Goal: Complete application form

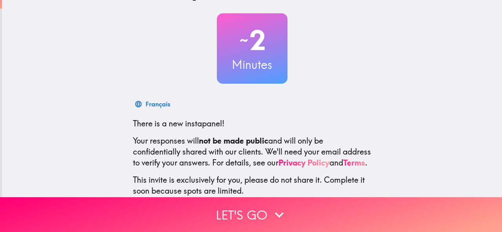
scroll to position [39, 0]
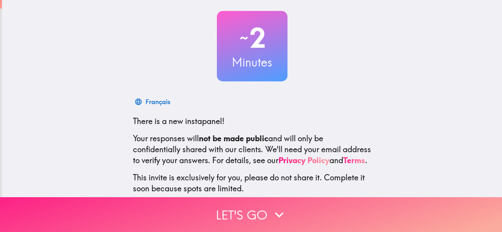
click at [287, 214] on button "Let's go" at bounding box center [251, 215] width 502 height 35
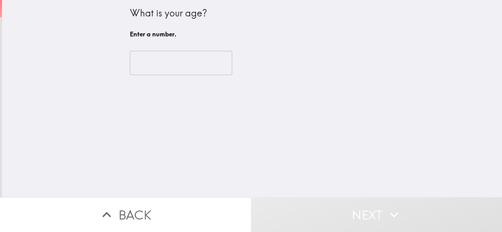
scroll to position [0, 0]
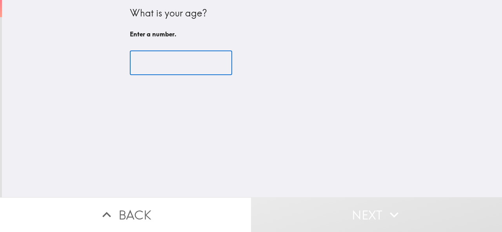
click at [172, 65] on input "number" at bounding box center [181, 63] width 102 height 24
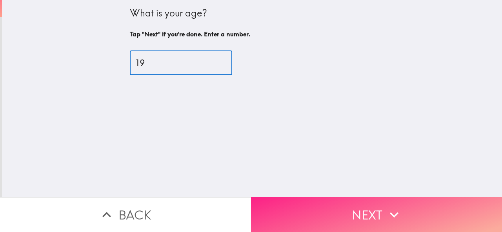
type input "19"
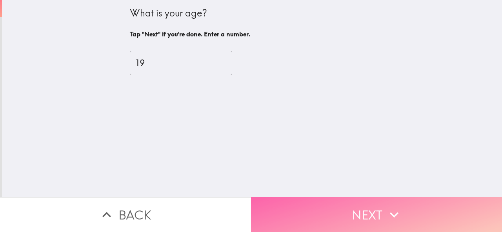
click at [320, 216] on button "Next" at bounding box center [376, 215] width 251 height 35
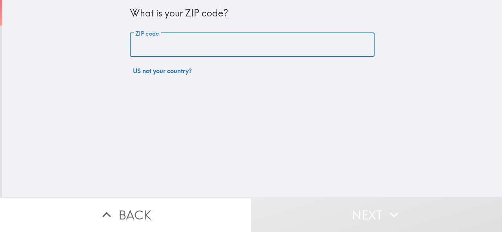
click at [174, 43] on input "ZIP code" at bounding box center [252, 45] width 245 height 24
type input "95833"
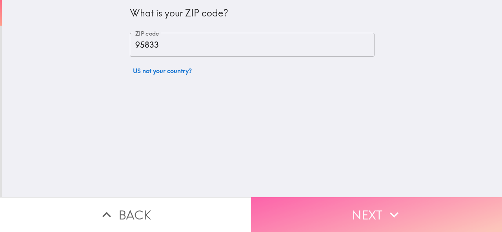
click at [371, 210] on button "Next" at bounding box center [376, 215] width 251 height 35
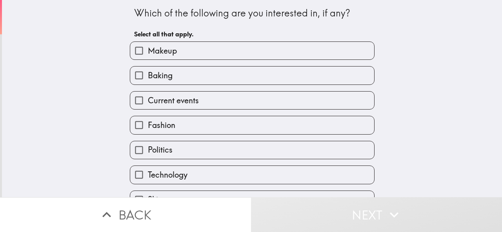
click at [186, 49] on label "Makeup" at bounding box center [252, 51] width 244 height 18
click at [148, 49] on input "Makeup" at bounding box center [139, 51] width 18 height 18
checkbox input "true"
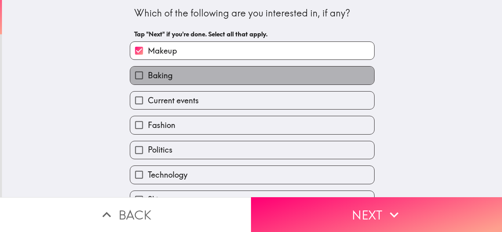
click at [179, 78] on label "Baking" at bounding box center [252, 76] width 244 height 18
click at [148, 78] on input "Baking" at bounding box center [139, 76] width 18 height 18
checkbox input "true"
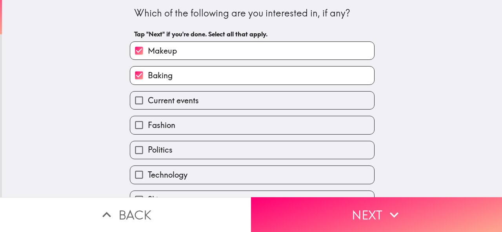
click at [178, 127] on label "Fashion" at bounding box center [252, 125] width 244 height 18
click at [148, 127] on input "Fashion" at bounding box center [139, 125] width 18 height 18
checkbox input "true"
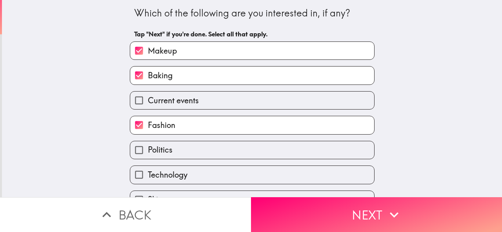
click at [188, 156] on label "Politics" at bounding box center [252, 150] width 244 height 18
click at [148, 156] on input "Politics" at bounding box center [139, 150] width 18 height 18
checkbox input "true"
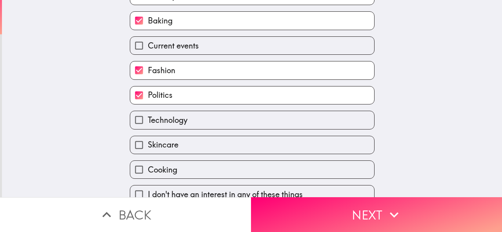
scroll to position [69, 0]
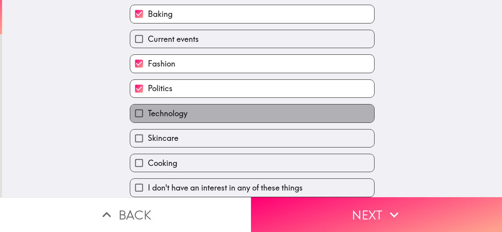
click at [191, 108] on label "Technology" at bounding box center [252, 114] width 244 height 18
click at [148, 108] on input "Technology" at bounding box center [139, 114] width 18 height 18
checkbox input "true"
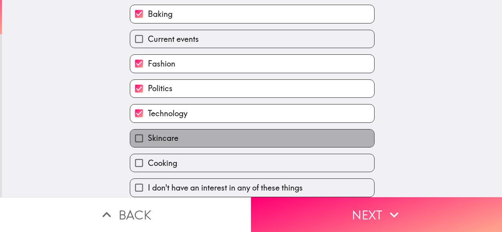
click at [194, 133] on label "Skincare" at bounding box center [252, 139] width 244 height 18
click at [148, 133] on input "Skincare" at bounding box center [139, 139] width 18 height 18
checkbox input "true"
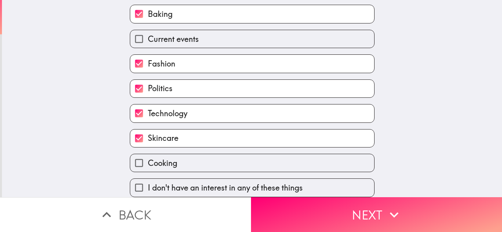
click at [203, 160] on label "Cooking" at bounding box center [252, 163] width 244 height 18
click at [148, 160] on input "Cooking" at bounding box center [139, 163] width 18 height 18
checkbox input "true"
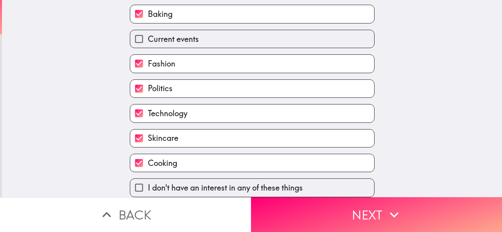
click at [291, 204] on button "Next" at bounding box center [376, 215] width 251 height 35
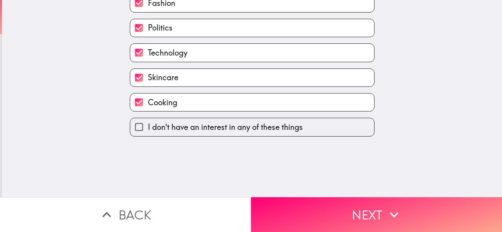
scroll to position [0, 0]
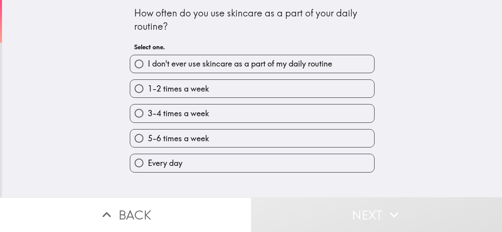
click at [172, 164] on span "Every day" at bounding box center [165, 163] width 34 height 11
click at [148, 164] on input "Every day" at bounding box center [139, 163] width 18 height 18
radio input "true"
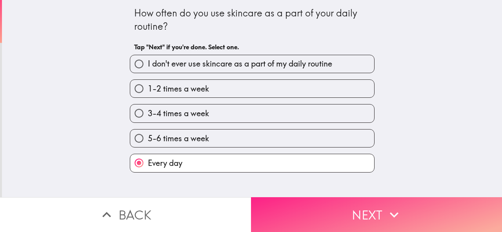
click at [280, 207] on button "Next" at bounding box center [376, 215] width 251 height 35
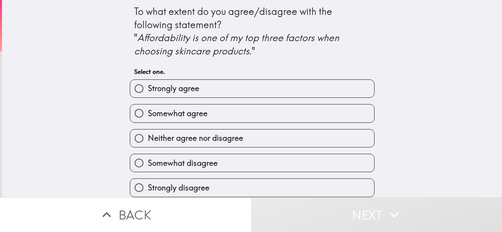
scroll to position [9, 0]
click at [203, 105] on label "Somewhat agree" at bounding box center [252, 114] width 244 height 18
click at [148, 105] on input "Somewhat agree" at bounding box center [139, 114] width 18 height 18
radio input "true"
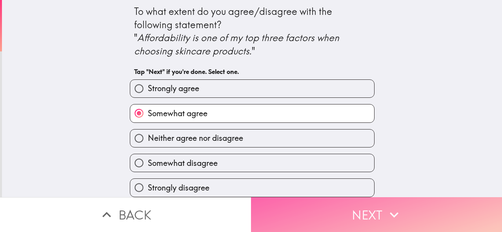
click at [282, 208] on button "Next" at bounding box center [376, 215] width 251 height 35
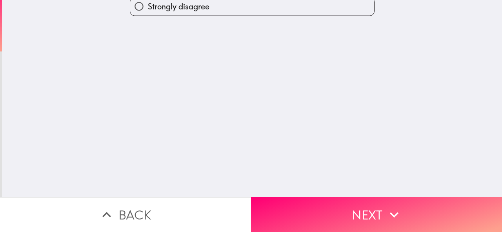
scroll to position [0, 0]
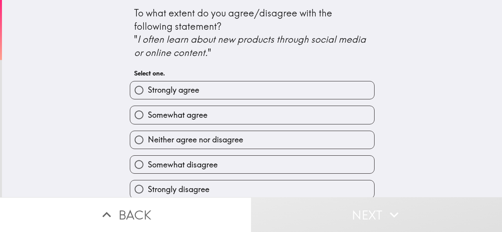
click at [208, 113] on label "Somewhat agree" at bounding box center [252, 115] width 244 height 18
click at [148, 113] on input "Somewhat agree" at bounding box center [139, 115] width 18 height 18
radio input "true"
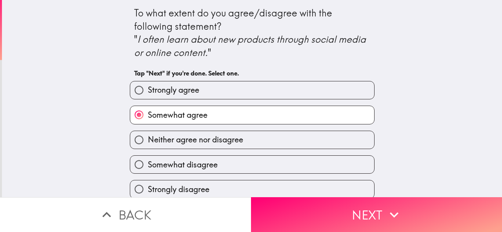
click at [307, 217] on button "Next" at bounding box center [376, 215] width 251 height 35
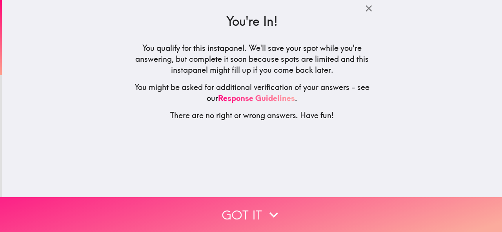
click at [267, 207] on icon "button" at bounding box center [273, 215] width 17 height 17
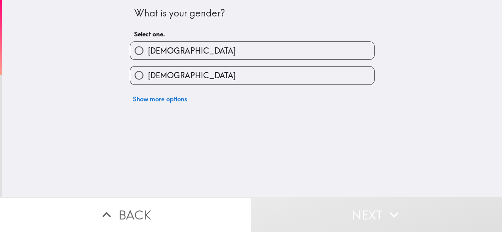
click at [160, 52] on span "[DEMOGRAPHIC_DATA]" at bounding box center [192, 50] width 88 height 11
click at [148, 52] on input "[DEMOGRAPHIC_DATA]" at bounding box center [139, 51] width 18 height 18
radio input "true"
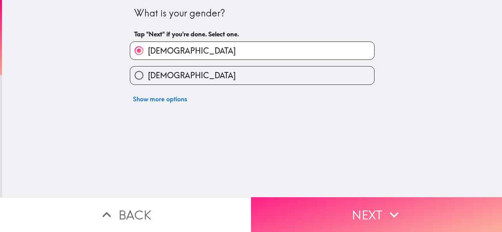
click at [285, 198] on button "Next" at bounding box center [376, 215] width 251 height 35
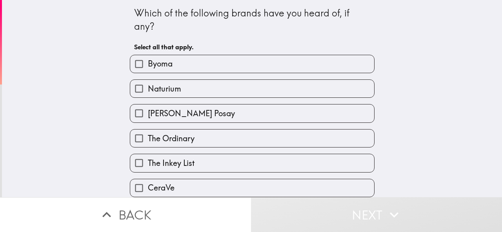
click at [186, 137] on span "The Ordinary" at bounding box center [171, 138] width 47 height 11
click at [148, 137] on input "The Ordinary" at bounding box center [139, 139] width 18 height 18
checkbox input "true"
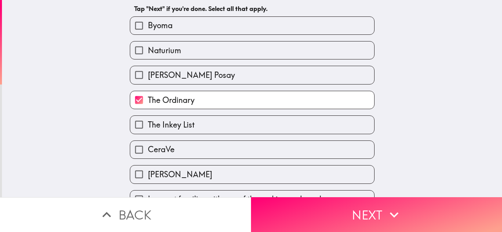
scroll to position [58, 0]
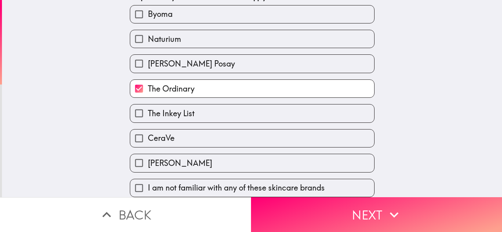
click at [176, 134] on label "CeraVe" at bounding box center [252, 139] width 244 height 18
click at [148, 134] on input "CeraVe" at bounding box center [139, 139] width 18 height 18
checkbox input "true"
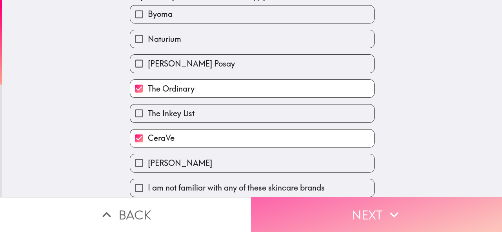
click at [282, 206] on button "Next" at bounding box center [376, 215] width 251 height 35
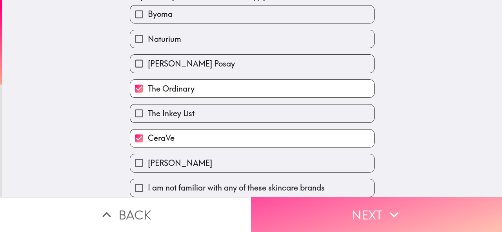
scroll to position [0, 0]
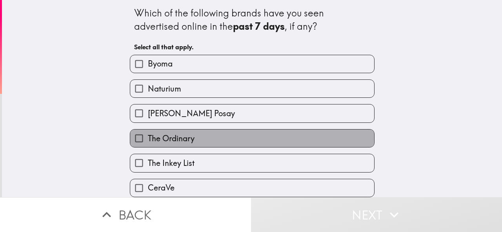
click at [181, 137] on span "The Ordinary" at bounding box center [171, 138] width 47 height 11
click at [148, 137] on input "The Ordinary" at bounding box center [139, 139] width 18 height 18
checkbox input "true"
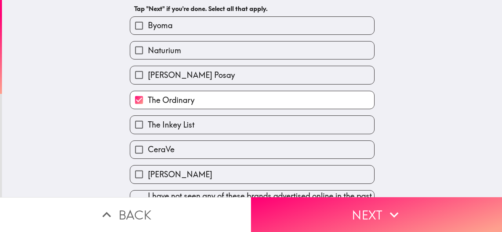
scroll to position [39, 0]
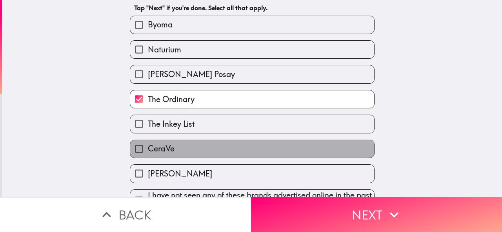
click at [191, 147] on label "CeraVe" at bounding box center [252, 149] width 244 height 18
click at [148, 147] on input "CeraVe" at bounding box center [139, 149] width 18 height 18
checkbox input "true"
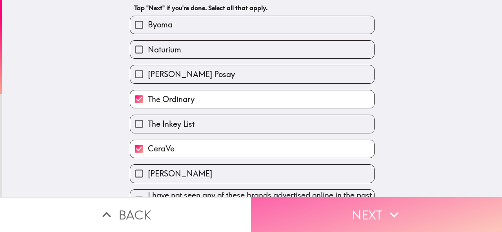
drag, startPoint x: 292, startPoint y: 212, endPoint x: 292, endPoint y: 201, distance: 10.6
click at [292, 212] on button "Next" at bounding box center [376, 215] width 251 height 35
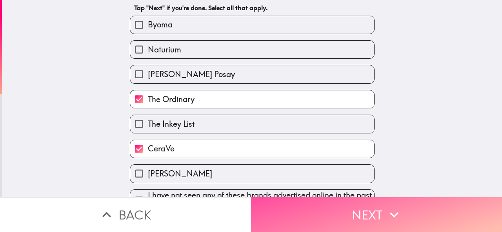
scroll to position [0, 0]
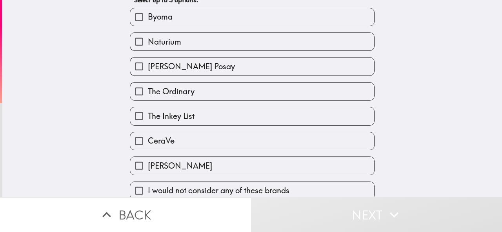
scroll to position [58, 0]
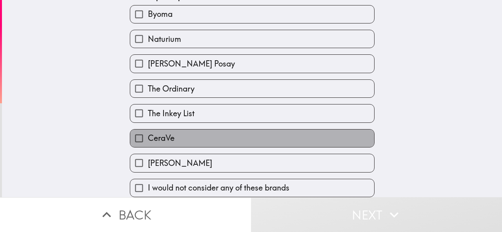
click at [174, 132] on label "CeraVe" at bounding box center [252, 139] width 244 height 18
click at [148, 132] on input "CeraVe" at bounding box center [139, 139] width 18 height 18
checkbox input "true"
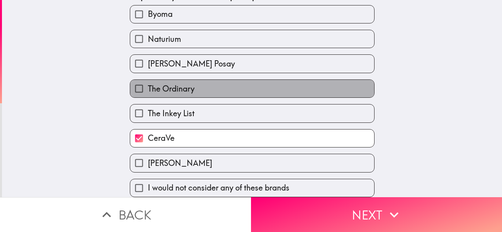
click at [176, 83] on span "The Ordinary" at bounding box center [171, 88] width 47 height 11
click at [148, 82] on input "The Ordinary" at bounding box center [139, 89] width 18 height 18
checkbox input "true"
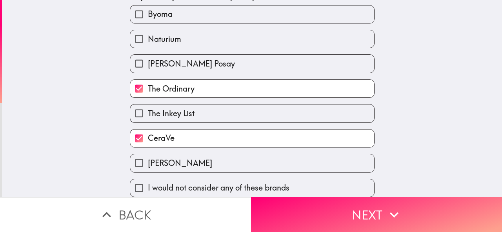
click at [163, 34] on span "Naturium" at bounding box center [164, 39] width 33 height 11
click at [148, 30] on input "Naturium" at bounding box center [139, 39] width 18 height 18
checkbox input "true"
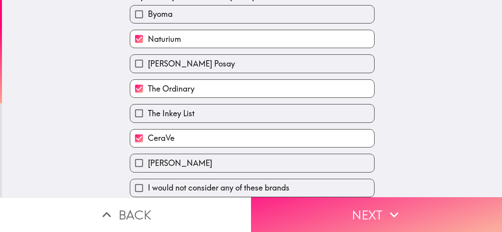
click at [336, 214] on button "Next" at bounding box center [376, 215] width 251 height 35
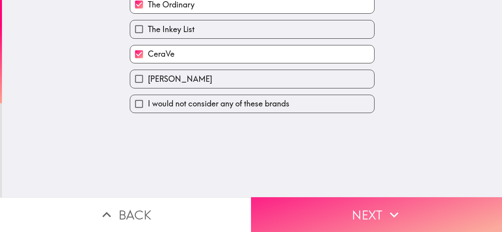
scroll to position [0, 0]
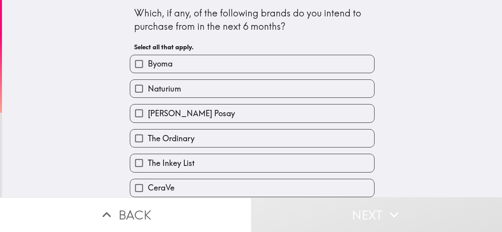
click at [165, 89] on span "Naturium" at bounding box center [164, 88] width 33 height 11
click at [148, 89] on input "Naturium" at bounding box center [139, 89] width 18 height 18
checkbox input "true"
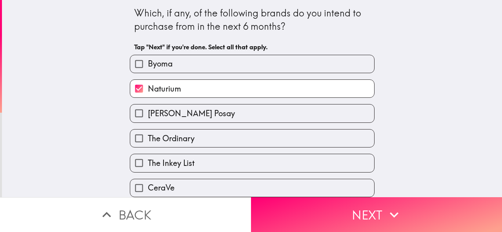
click at [179, 143] on span "The Ordinary" at bounding box center [171, 138] width 47 height 11
click at [148, 143] on input "The Ordinary" at bounding box center [139, 139] width 18 height 18
checkbox input "true"
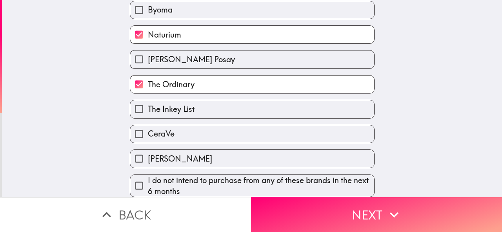
scroll to position [62, 0]
click at [195, 130] on label "CeraVe" at bounding box center [252, 134] width 244 height 18
click at [148, 130] on input "CeraVe" at bounding box center [139, 134] width 18 height 18
checkbox input "true"
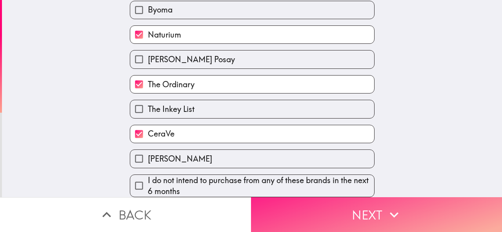
click at [319, 210] on button "Next" at bounding box center [376, 215] width 251 height 35
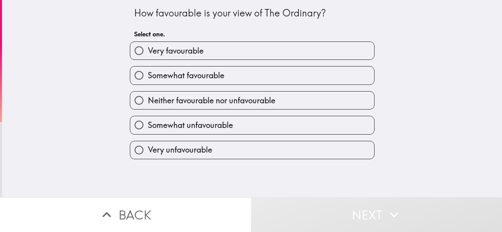
click at [176, 54] on span "Very favourable" at bounding box center [176, 50] width 56 height 11
click at [148, 54] on input "Very favourable" at bounding box center [139, 51] width 18 height 18
radio input "true"
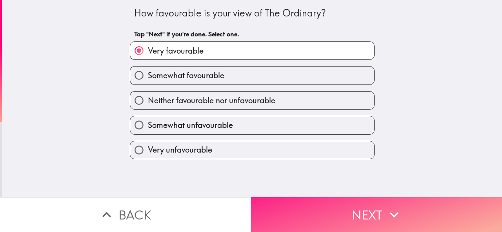
drag, startPoint x: 327, startPoint y: 204, endPoint x: 325, endPoint y: 200, distance: 4.2
click at [326, 203] on button "Next" at bounding box center [376, 215] width 251 height 35
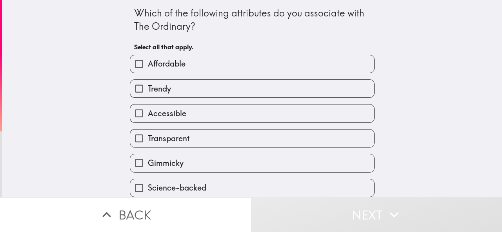
click at [185, 68] on label "Affordable" at bounding box center [252, 64] width 244 height 18
click at [148, 68] on input "Affordable" at bounding box center [139, 64] width 18 height 18
checkbox input "true"
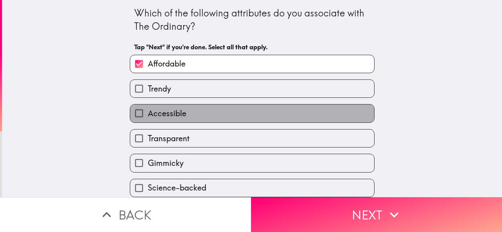
drag, startPoint x: 174, startPoint y: 119, endPoint x: 173, endPoint y: 107, distance: 11.8
click at [174, 118] on label "Accessible" at bounding box center [252, 114] width 244 height 18
click at [148, 118] on input "Accessible" at bounding box center [139, 114] width 18 height 18
checkbox input "true"
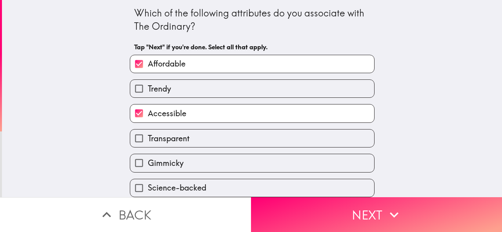
click at [175, 89] on label "Trendy" at bounding box center [252, 89] width 244 height 18
click at [148, 89] on input "Trendy" at bounding box center [139, 89] width 18 height 18
checkbox input "true"
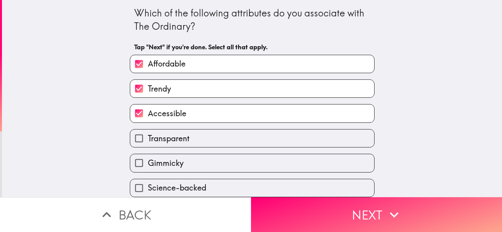
click at [201, 141] on label "Transparent" at bounding box center [252, 139] width 244 height 18
click at [148, 141] on input "Transparent" at bounding box center [139, 139] width 18 height 18
checkbox input "true"
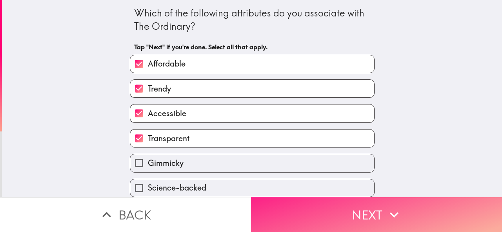
click at [288, 209] on button "Next" at bounding box center [376, 215] width 251 height 35
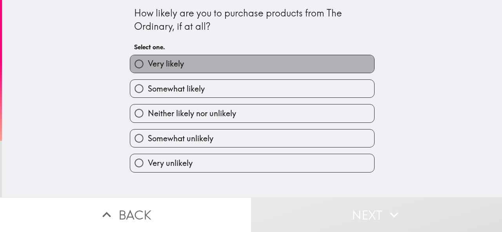
click at [200, 68] on label "Very likely" at bounding box center [252, 64] width 244 height 18
click at [148, 68] on input "Very likely" at bounding box center [139, 64] width 18 height 18
radio input "true"
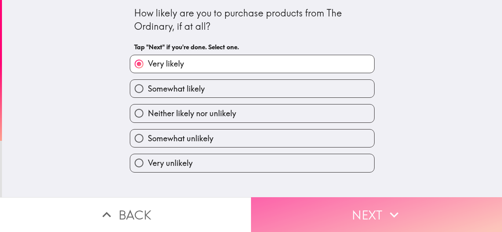
click at [299, 207] on button "Next" at bounding box center [376, 215] width 251 height 35
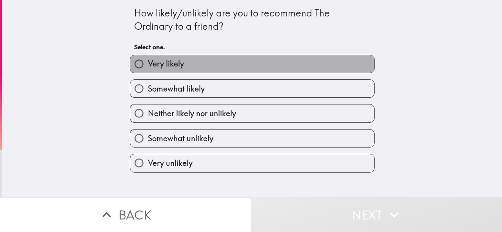
click at [194, 66] on label "Very likely" at bounding box center [252, 64] width 244 height 18
click at [148, 66] on input "Very likely" at bounding box center [139, 64] width 18 height 18
radio input "true"
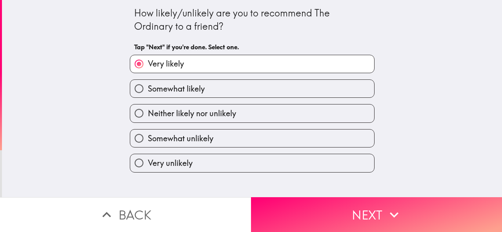
drag, startPoint x: 301, startPoint y: 212, endPoint x: 276, endPoint y: 185, distance: 37.2
click at [301, 212] on button "Next" at bounding box center [376, 215] width 251 height 35
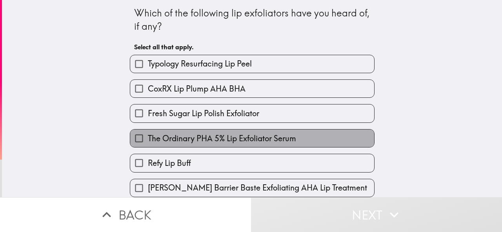
click at [193, 144] on span "The Ordinary PHA 5% Lip Exfoliator Serum" at bounding box center [222, 138] width 148 height 11
click at [148, 145] on input "The Ordinary PHA 5% Lip Exfoliator Serum" at bounding box center [139, 139] width 18 height 18
checkbox input "true"
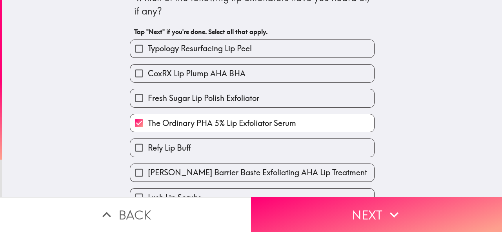
scroll to position [39, 0]
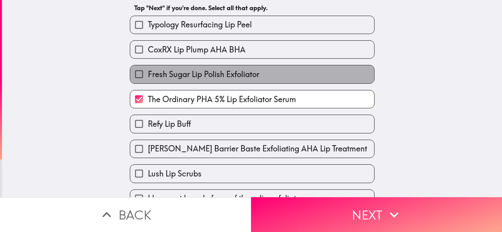
click at [188, 79] on span "Fresh Sugar Lip Polish Exfoliator" at bounding box center [203, 74] width 111 height 11
click at [148, 79] on input "Fresh Sugar Lip Polish Exfoliator" at bounding box center [139, 74] width 18 height 18
checkbox input "true"
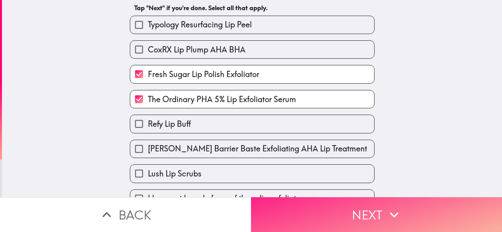
click at [297, 207] on button "Next" at bounding box center [376, 215] width 251 height 35
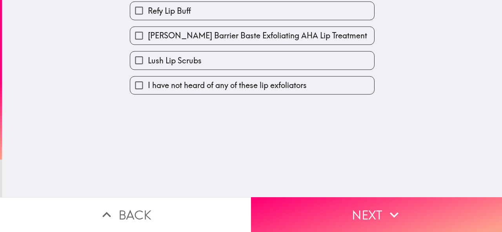
scroll to position [0, 0]
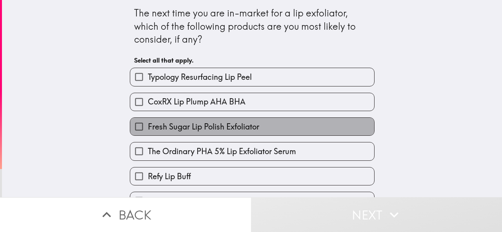
click at [189, 129] on span "Fresh Sugar Lip Polish Exfoliator" at bounding box center [203, 126] width 111 height 11
click at [148, 129] on input "Fresh Sugar Lip Polish Exfoliator" at bounding box center [139, 127] width 18 height 18
checkbox input "true"
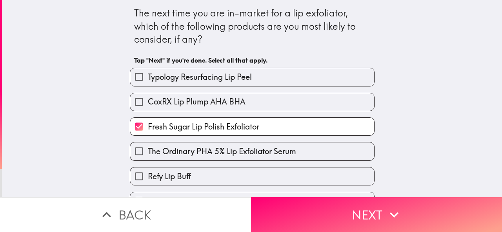
drag, startPoint x: 196, startPoint y: 155, endPoint x: 208, endPoint y: 162, distance: 13.5
click at [196, 155] on span "The Ordinary PHA 5% Lip Exfoliator Serum" at bounding box center [222, 151] width 148 height 11
click at [148, 155] on input "The Ordinary PHA 5% Lip Exfoliator Serum" at bounding box center [139, 152] width 18 height 18
checkbox input "true"
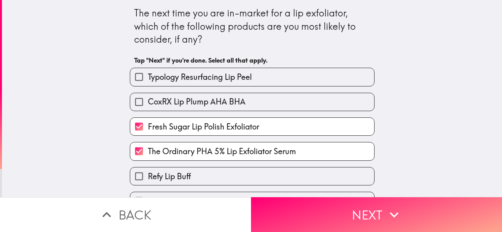
drag, startPoint x: 279, startPoint y: 214, endPoint x: 234, endPoint y: 141, distance: 85.0
click at [278, 211] on button "Next" at bounding box center [376, 215] width 251 height 35
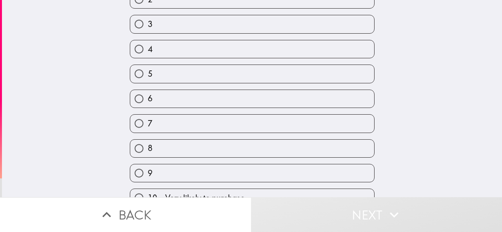
scroll to position [108, 0]
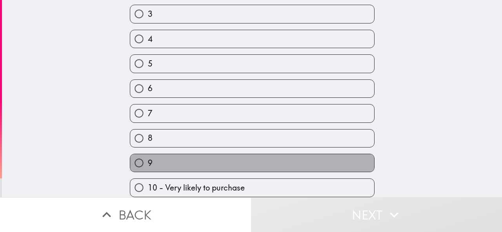
drag, startPoint x: 180, startPoint y: 151, endPoint x: 208, endPoint y: 169, distance: 33.3
click at [181, 154] on label "9" at bounding box center [252, 163] width 244 height 18
click at [148, 154] on input "9" at bounding box center [139, 163] width 18 height 18
radio input "true"
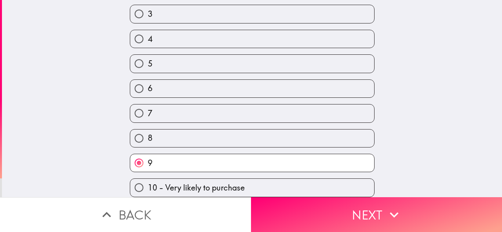
click at [291, 208] on button "Next" at bounding box center [376, 215] width 251 height 35
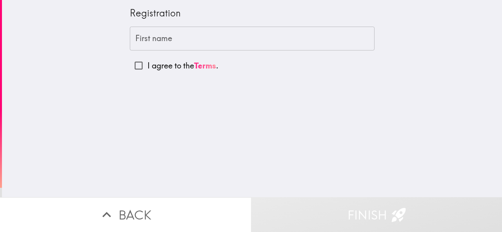
click at [198, 45] on input "First name" at bounding box center [252, 39] width 245 height 24
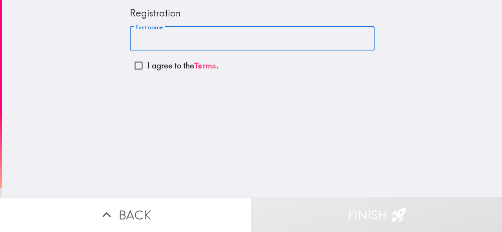
type input "[PERSON_NAME]"
click at [134, 69] on input "I agree to the Terms ." at bounding box center [139, 66] width 18 height 18
checkbox input "true"
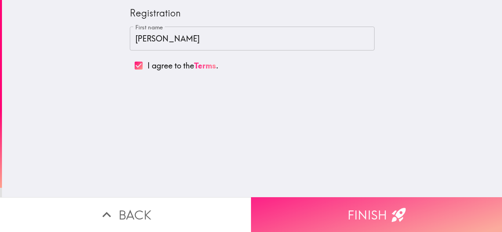
click at [292, 205] on button "Finish" at bounding box center [376, 215] width 251 height 35
